Goal: Information Seeking & Learning: Learn about a topic

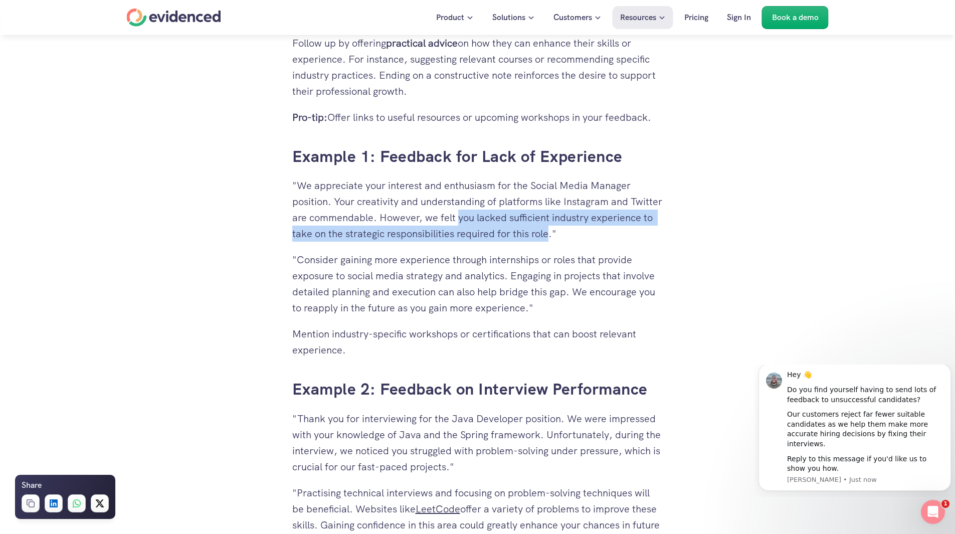
drag, startPoint x: 492, startPoint y: 220, endPoint x: 612, endPoint y: 236, distance: 121.8
click at [612, 236] on p ""We appreciate your interest and enthusiasm for the Social Media Manager positi…" at bounding box center [477, 209] width 371 height 64
copy p "you lacked sufficient industry experience to take on the strategic responsibili…"
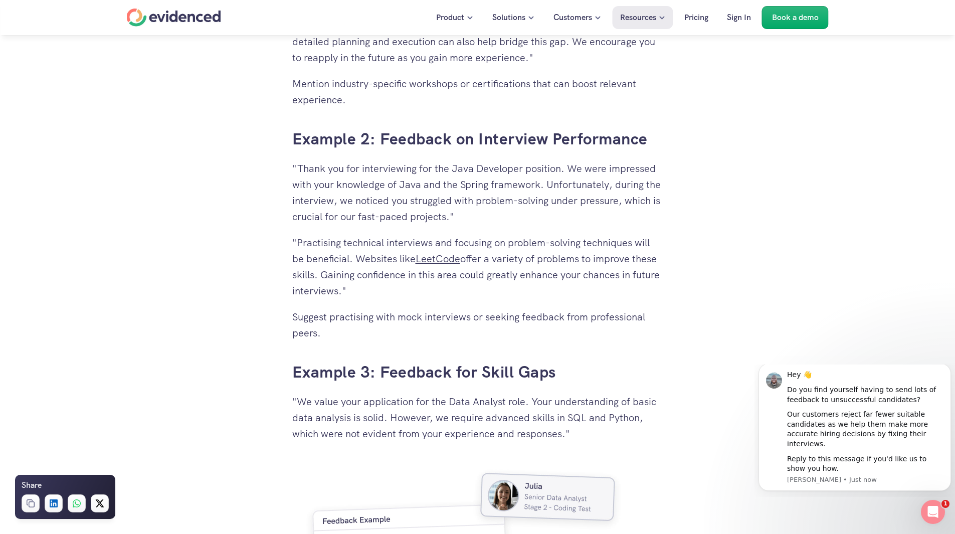
scroll to position [2405, 0]
drag, startPoint x: 628, startPoint y: 202, endPoint x: 446, endPoint y: 218, distance: 182.6
click at [446, 218] on p ""Thank you for interviewing for the Java Developer position. We were impressed …" at bounding box center [477, 192] width 371 height 64
copy p "which is crucial for our fast-paced projects"
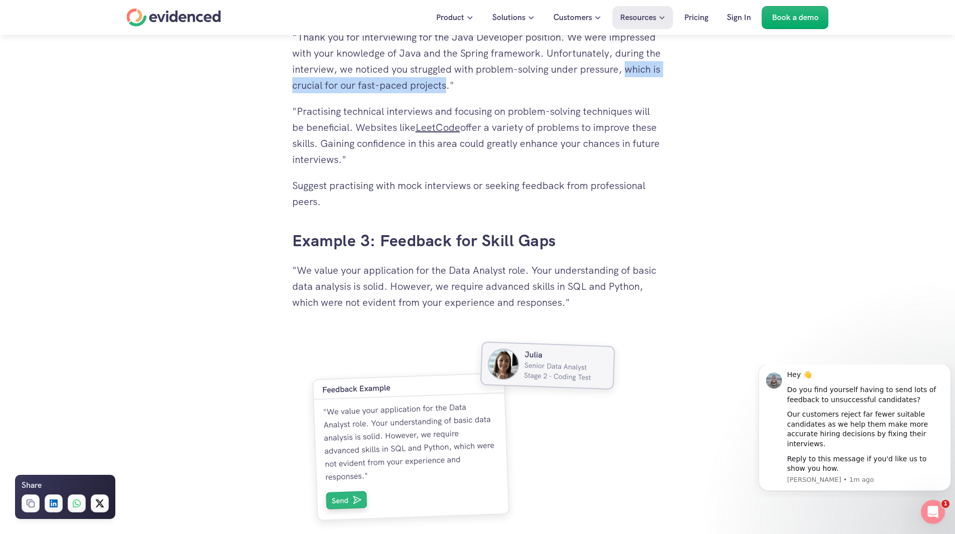
scroll to position [2606, 0]
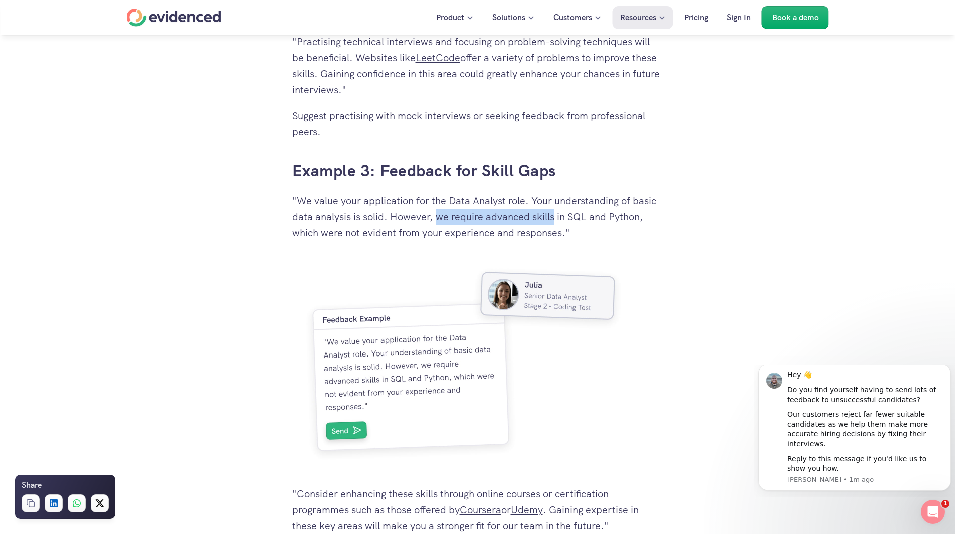
drag, startPoint x: 439, startPoint y: 218, endPoint x: 554, endPoint y: 211, distance: 115.0
click at [554, 211] on p ""We value your application for the Data Analyst role. Your understanding of bas…" at bounding box center [477, 216] width 371 height 48
copy p "we require advanced skills"
click at [292, 237] on p ""We value your application for the Data Analyst role. Your understanding of bas…" at bounding box center [477, 216] width 371 height 48
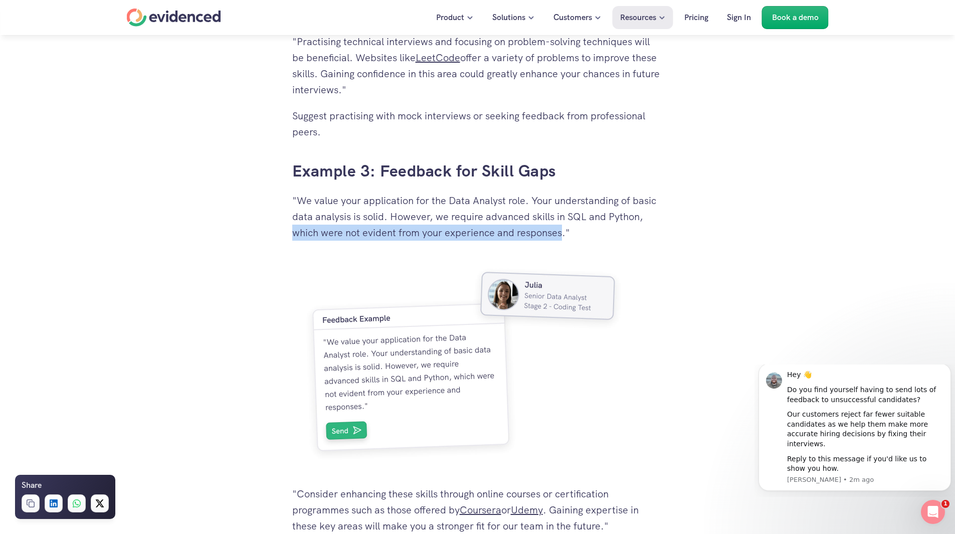
drag, startPoint x: 292, startPoint y: 237, endPoint x: 562, endPoint y: 232, distance: 270.1
click at [562, 232] on p ""We value your application for the Data Analyst role. Your understanding of bas…" at bounding box center [477, 216] width 371 height 48
copy p "which were not evident from your experience and responses"
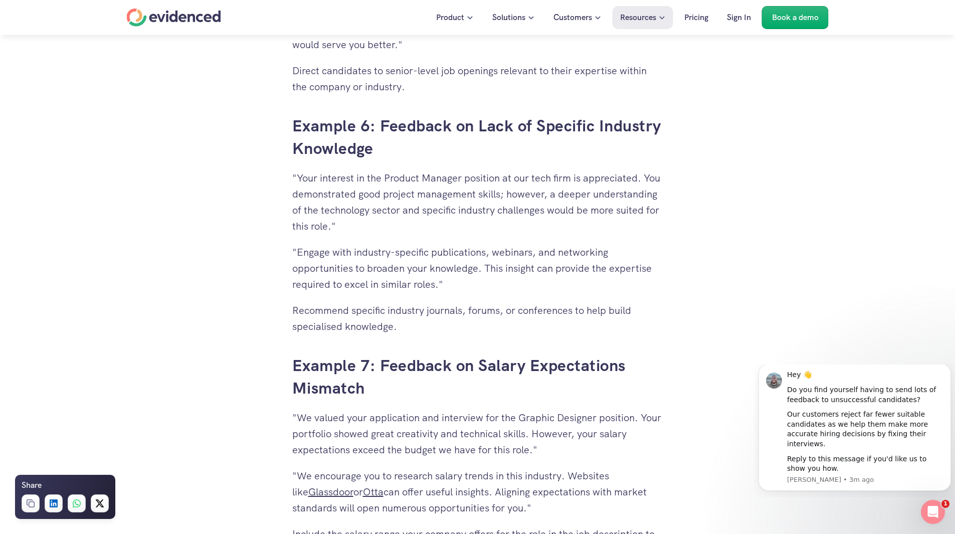
scroll to position [3608, 0]
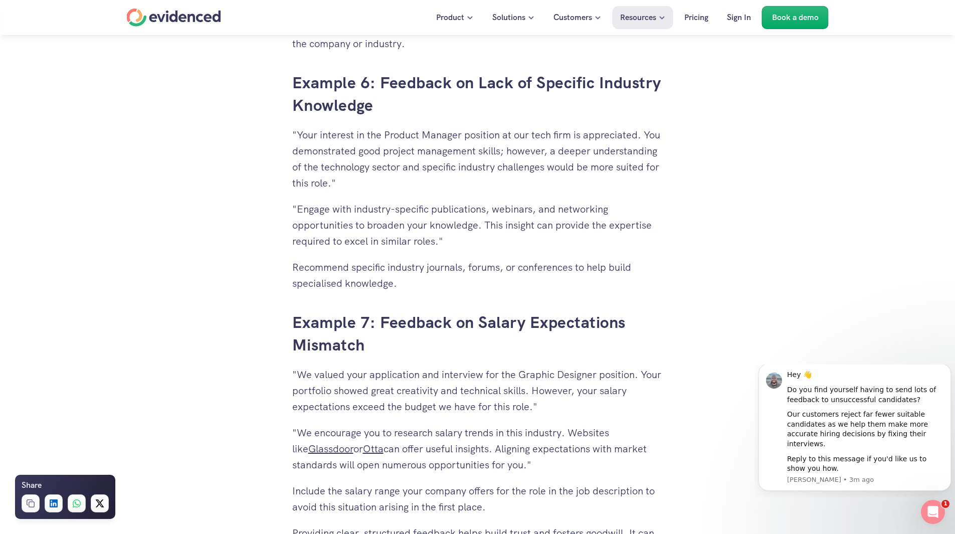
click at [606, 216] on p ""Engage with industry-specific publications, webinars, and networking opportuni…" at bounding box center [477, 225] width 371 height 48
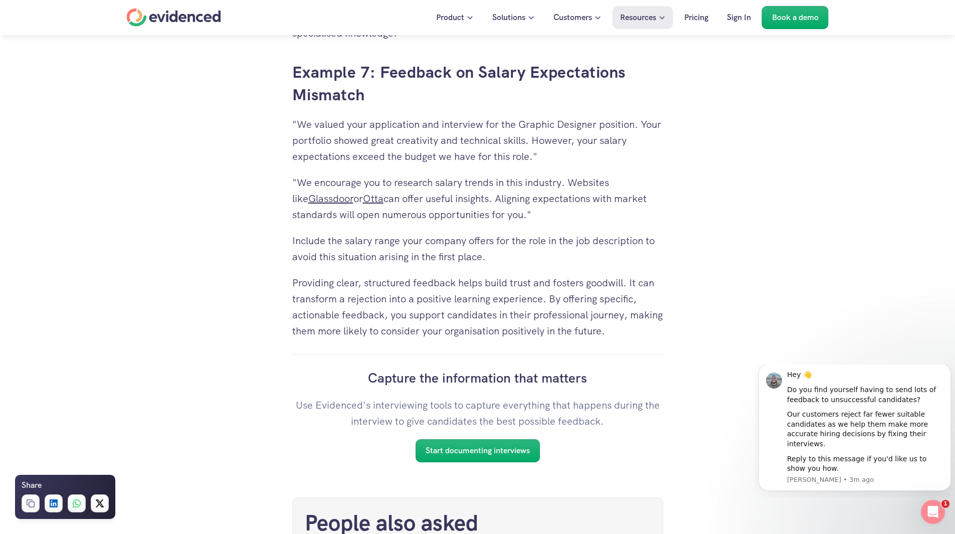
scroll to position [3858, 0]
